Goal: Check status: Check status

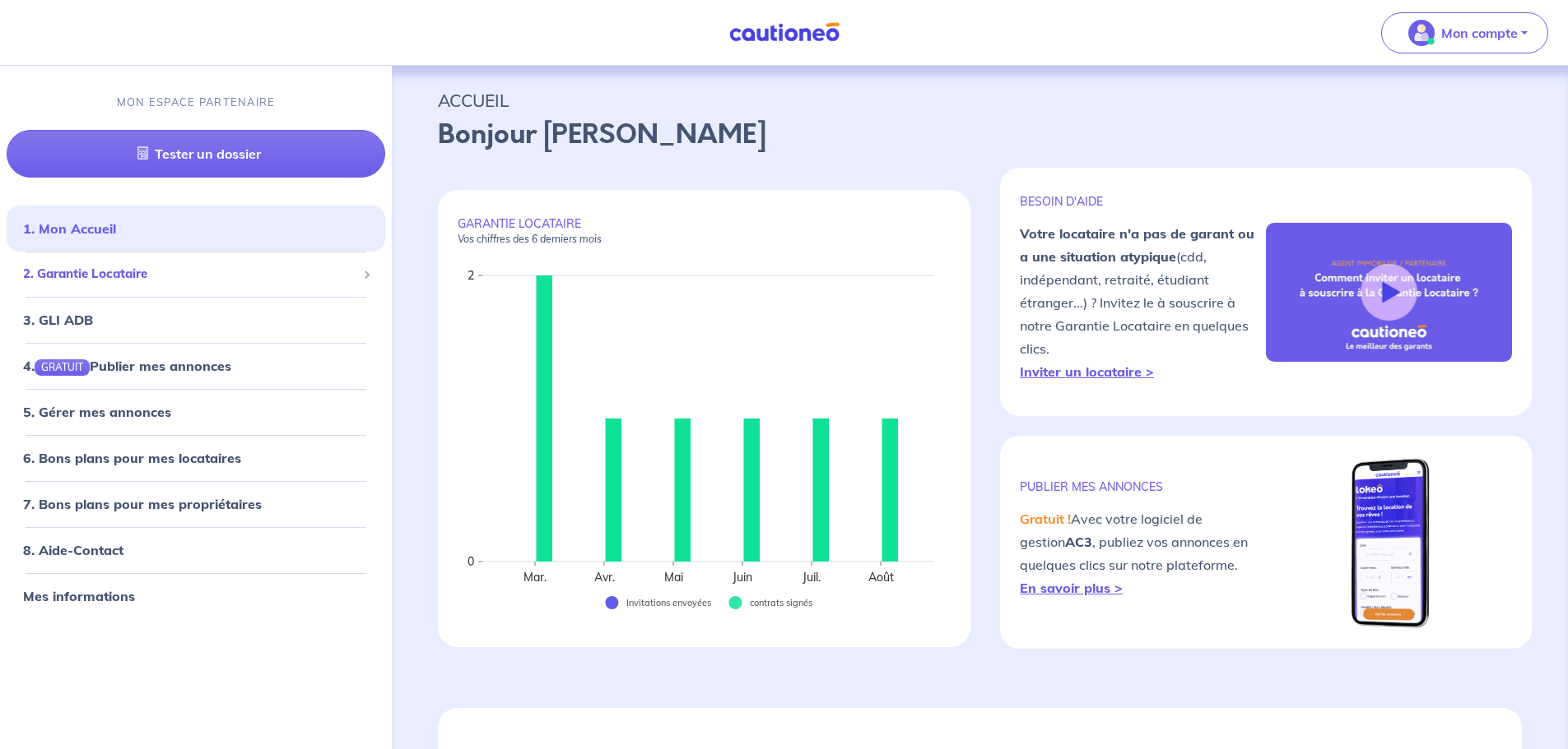
click at [172, 269] on span "2. Garantie Locataire" at bounding box center [189, 274] width 333 height 19
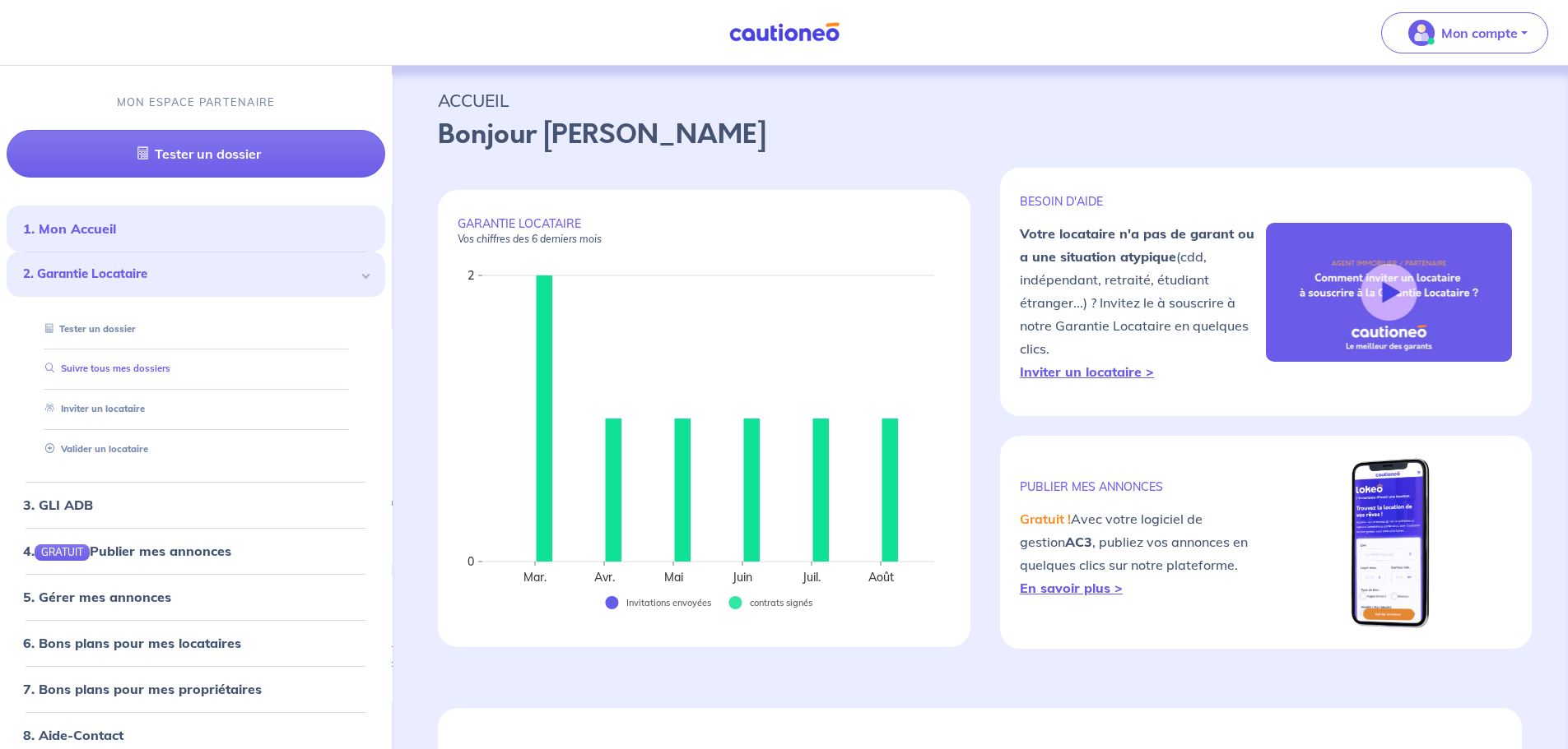
click at [161, 375] on link "Suivre tous mes dossiers" at bounding box center [104, 369] width 132 height 12
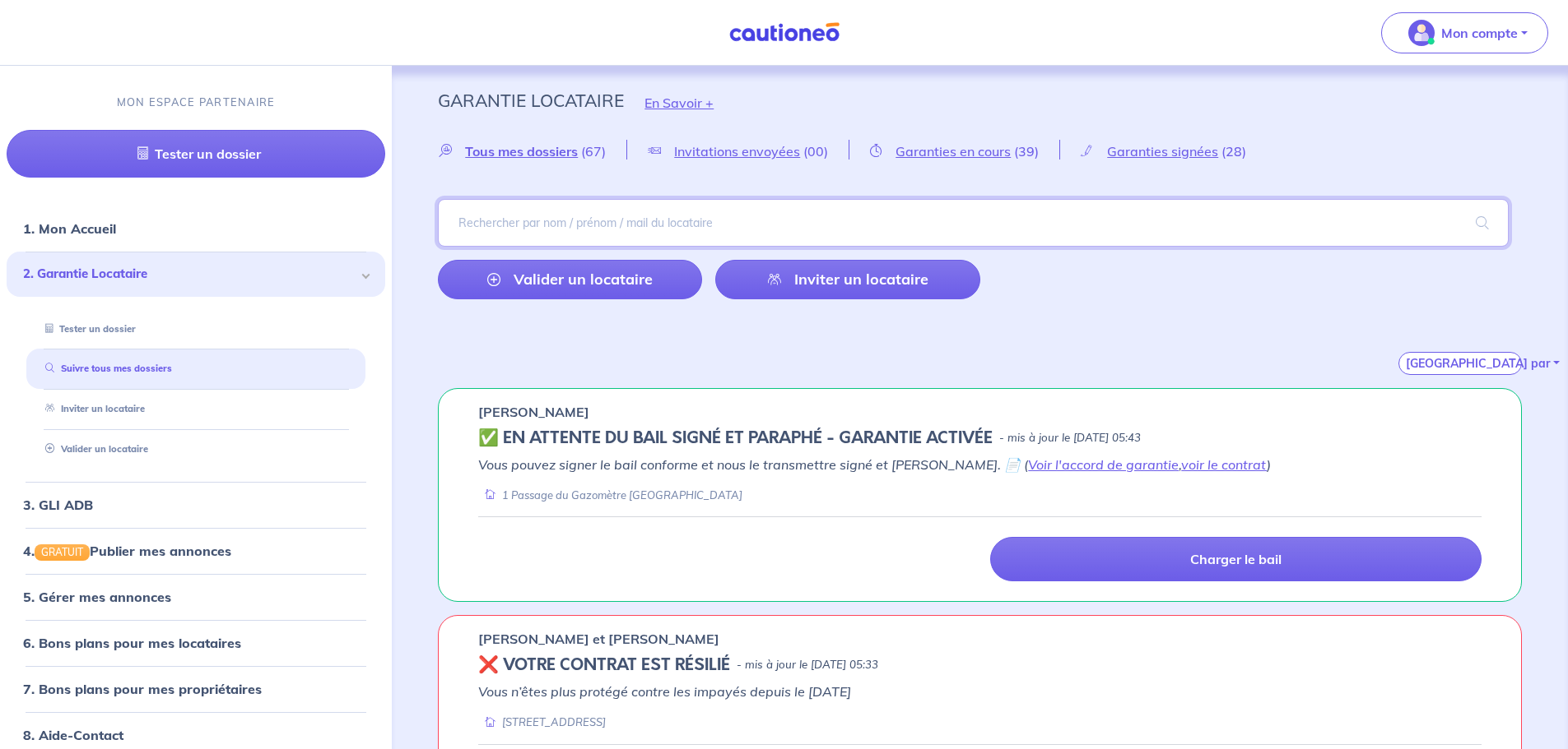
click at [620, 232] on input "search" at bounding box center [973, 222] width 1071 height 48
type input "pougni"
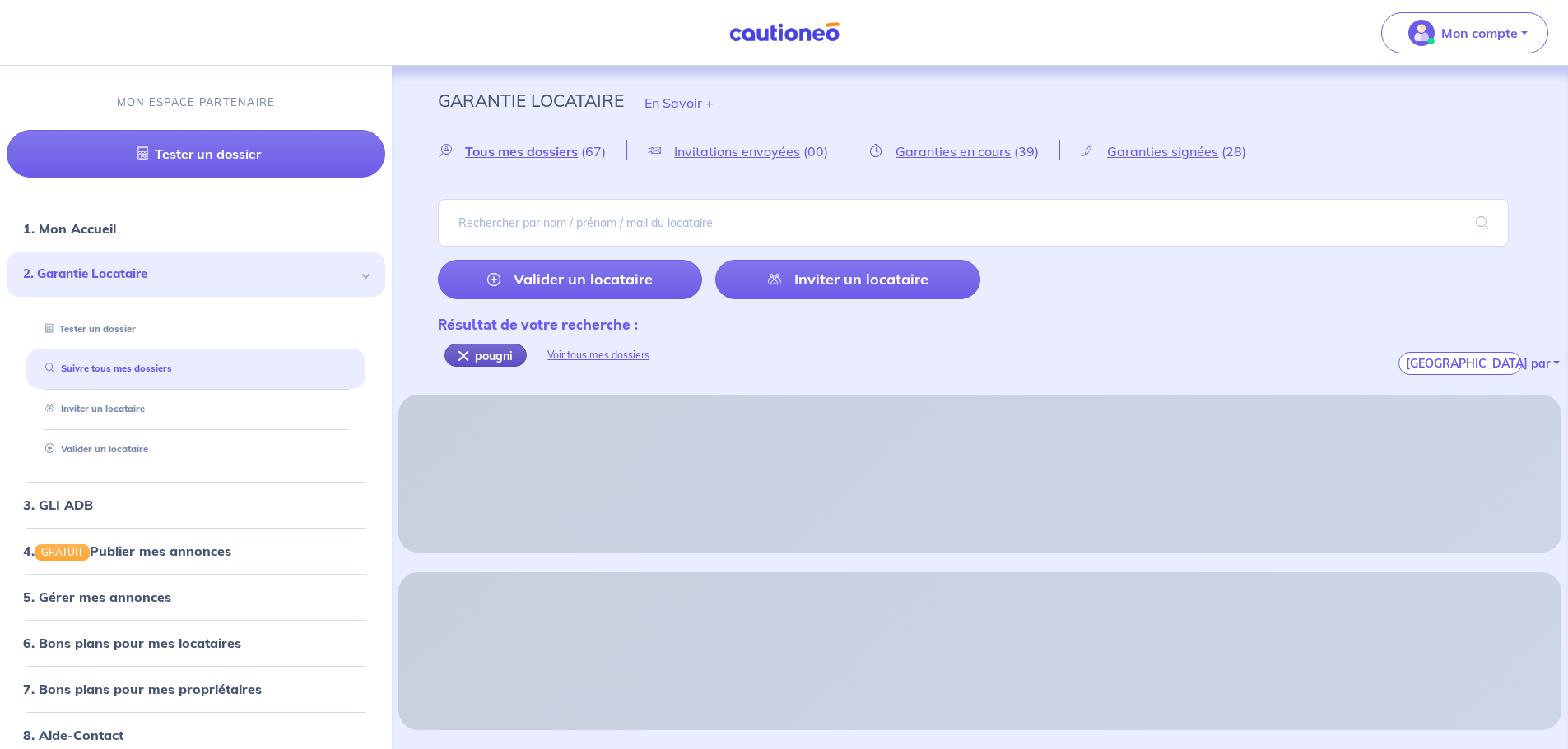
click at [458, 358] on div "pougni" at bounding box center [485, 355] width 83 height 23
click at [498, 218] on input "search" at bounding box center [973, 222] width 1071 height 48
type input "pougnier"
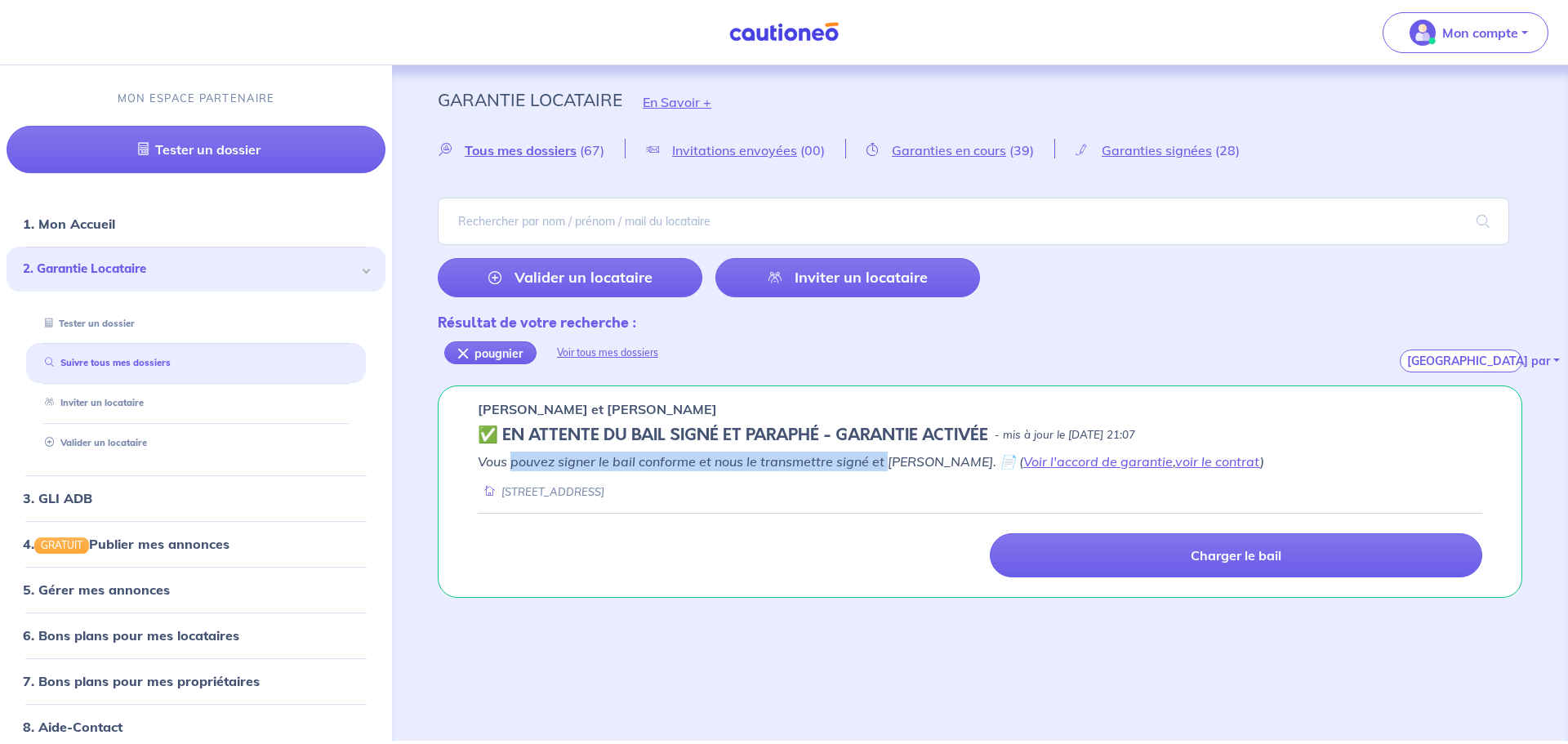
drag, startPoint x: 512, startPoint y: 466, endPoint x: 885, endPoint y: 454, distance: 373.2
click at [885, 454] on em "Vous pouvez signer le bail conforme et nous le transmettre signé et [PERSON_NAM…" at bounding box center [871, 462] width 786 height 16
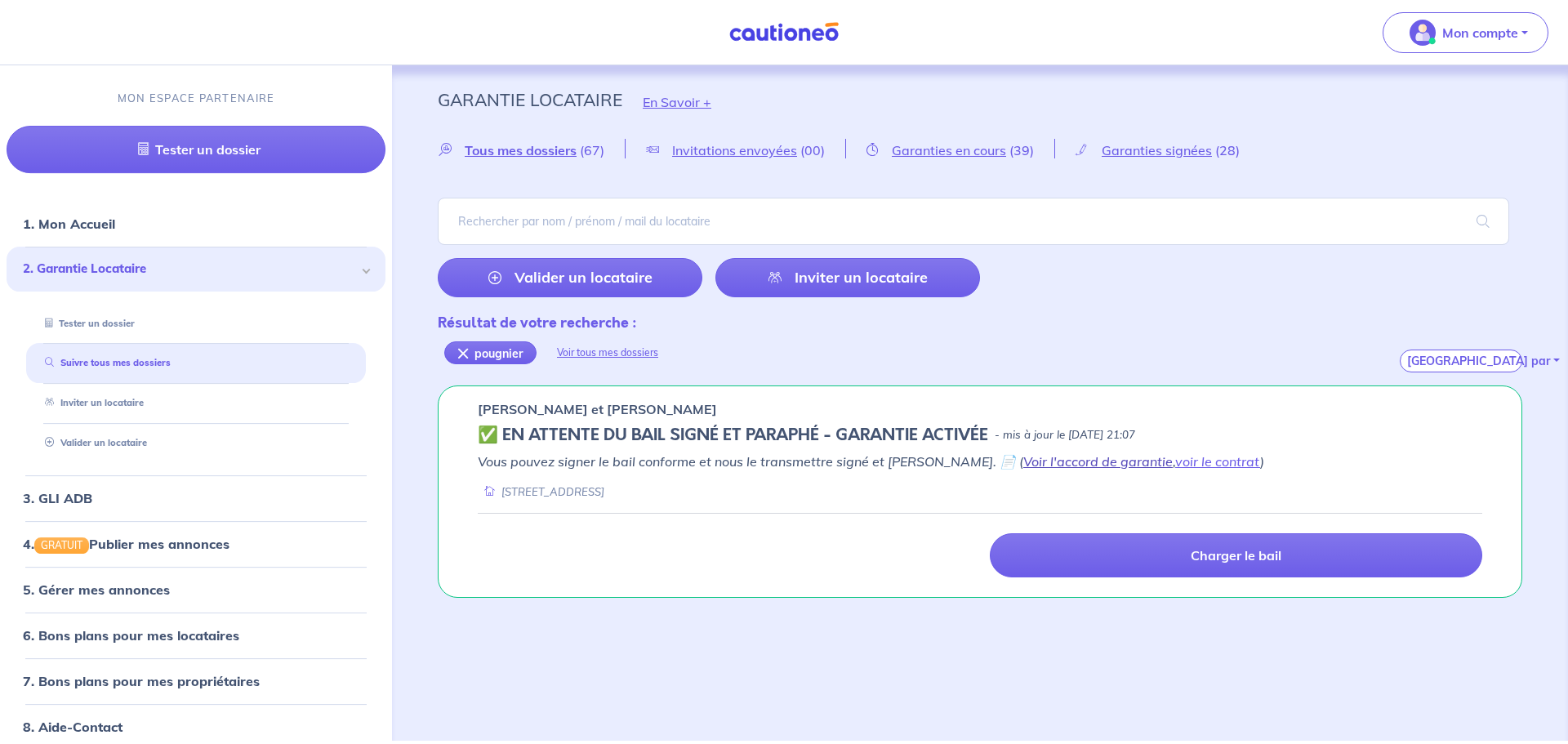
click at [1023, 464] on link "Voir l'accord de garantie" at bounding box center [1098, 462] width 150 height 16
click at [1176, 456] on link "voir le contrat" at bounding box center [1218, 462] width 85 height 16
click at [702, 537] on div "Charger le bail" at bounding box center [980, 556] width 1024 height 44
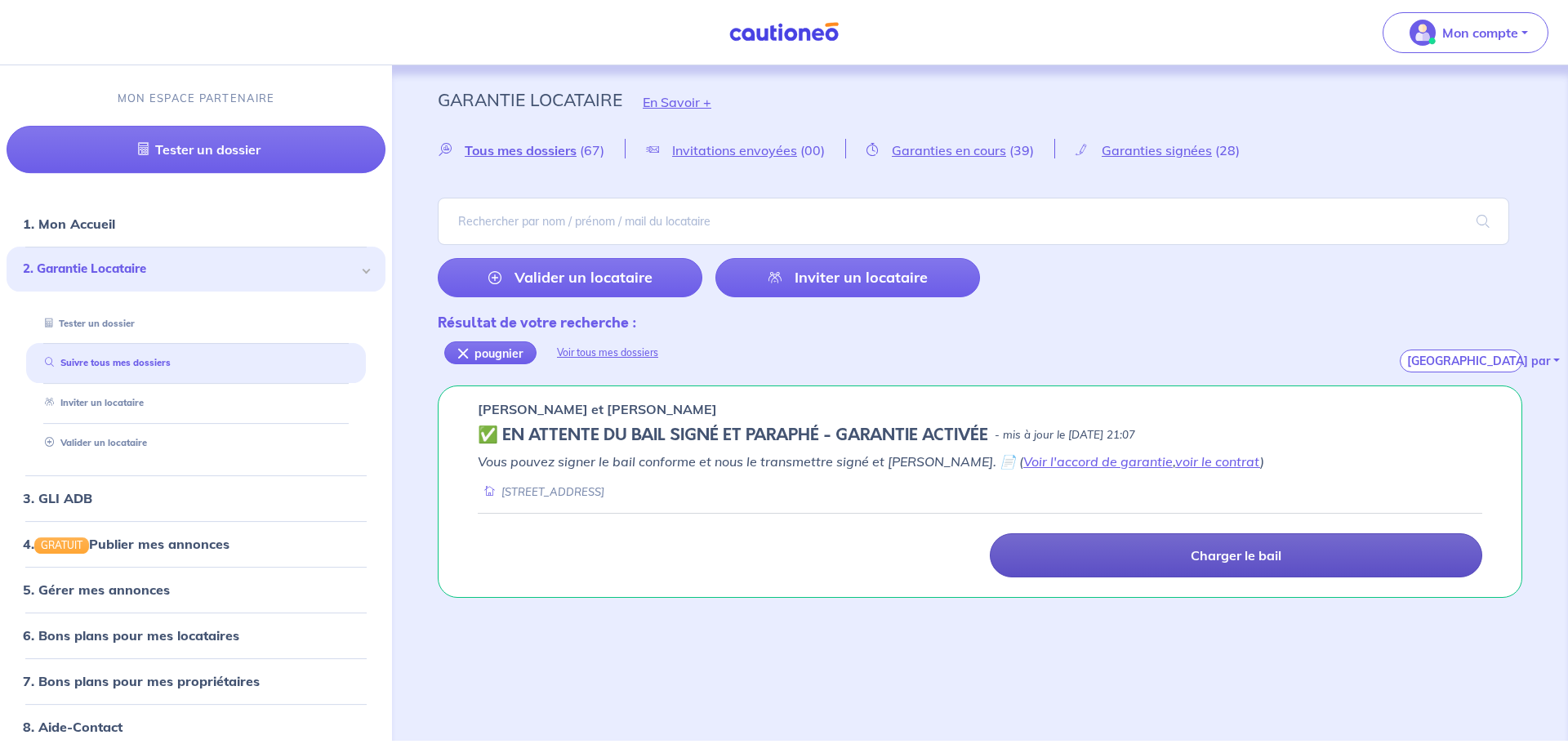
click at [1218, 560] on p "Charger le bail" at bounding box center [1236, 556] width 91 height 16
